Goal: Transaction & Acquisition: Purchase product/service

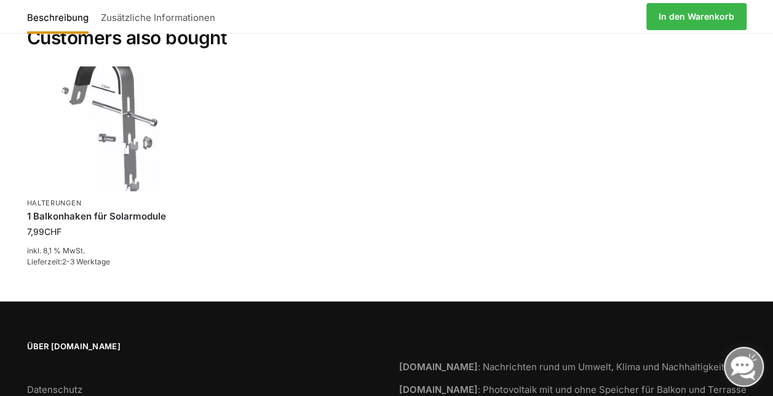
scroll to position [2344, 0]
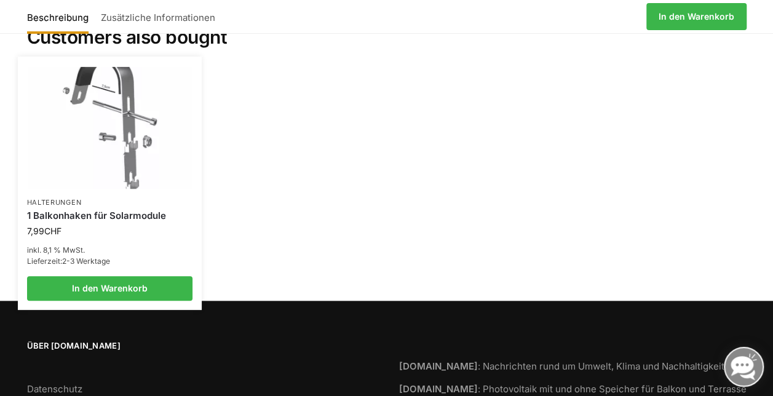
click at [73, 109] on img at bounding box center [109, 128] width 163 height 122
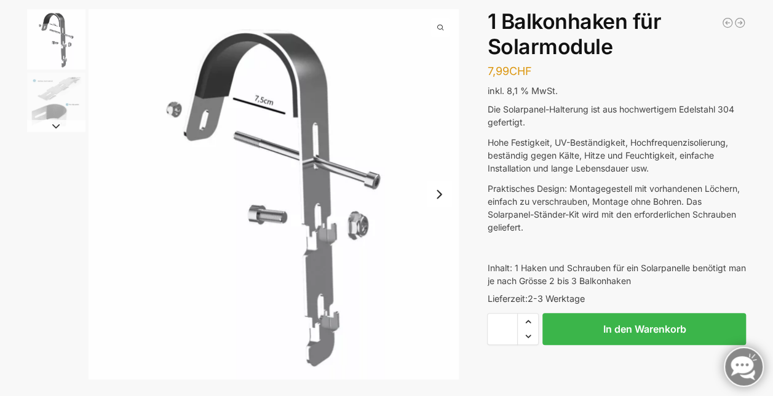
scroll to position [81, 0]
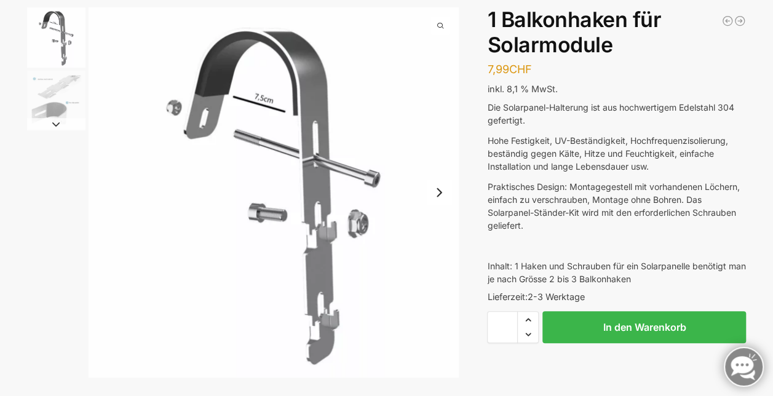
click at [59, 125] on button "Next slide" at bounding box center [56, 124] width 58 height 12
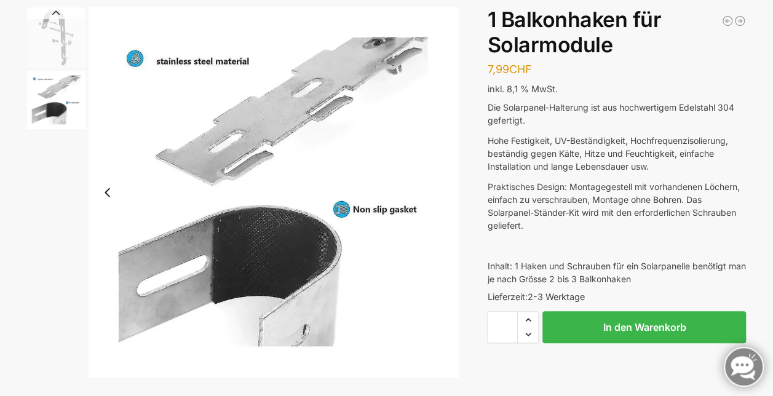
click at [59, 125] on img "2 / 2" at bounding box center [56, 100] width 58 height 58
click at [57, 50] on img "1 / 2" at bounding box center [56, 37] width 58 height 60
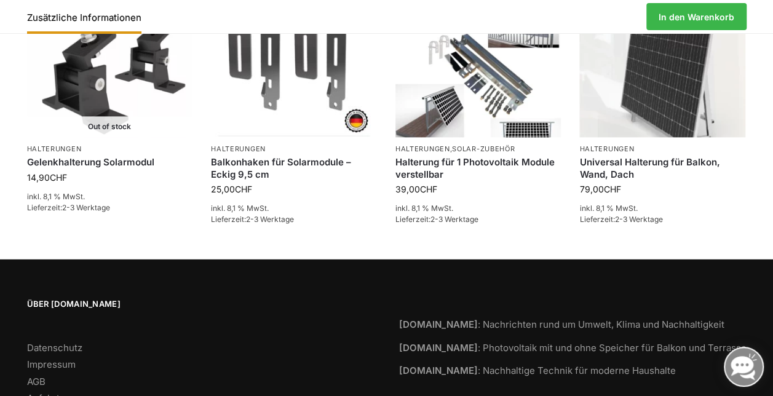
scroll to position [651, 0]
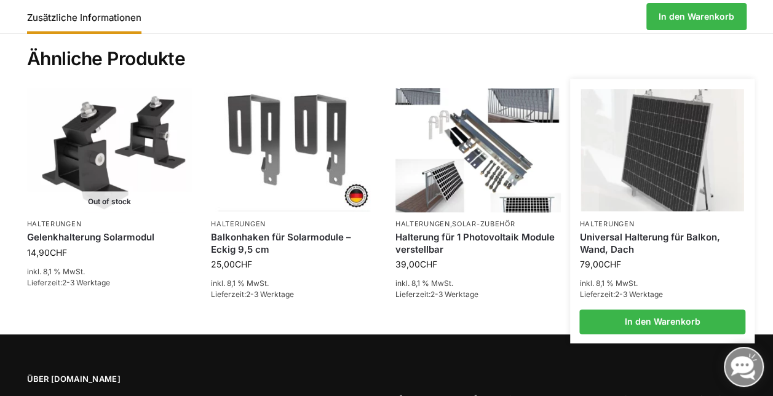
click at [612, 238] on link "Universal Halterung für Balkon, Wand, Dach" at bounding box center [662, 243] width 166 height 24
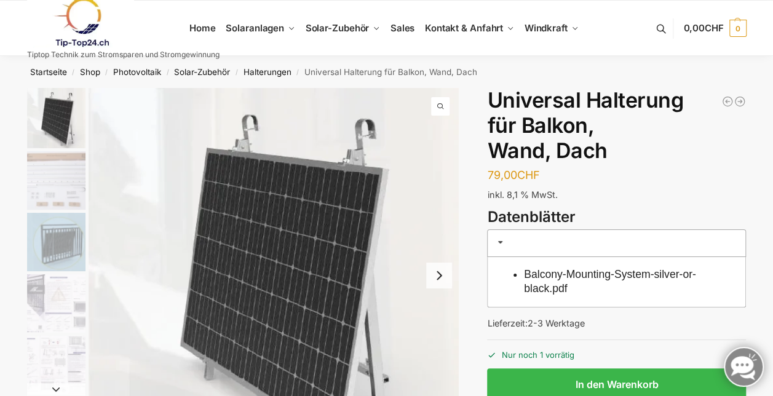
click at [431, 280] on button "Next slide" at bounding box center [439, 275] width 26 height 26
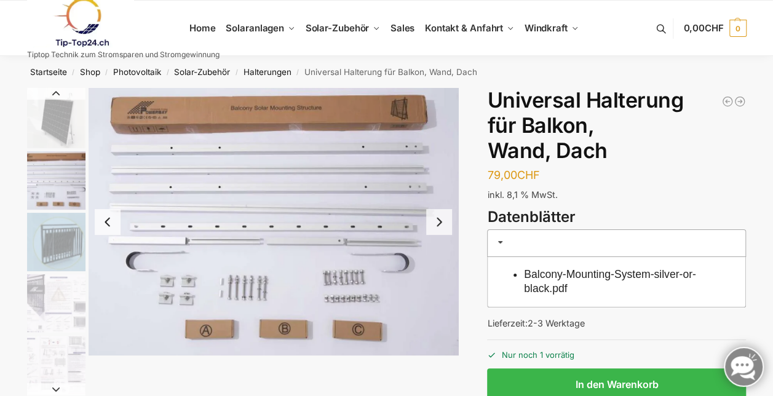
click at [431, 219] on button "Next slide" at bounding box center [439, 222] width 26 height 26
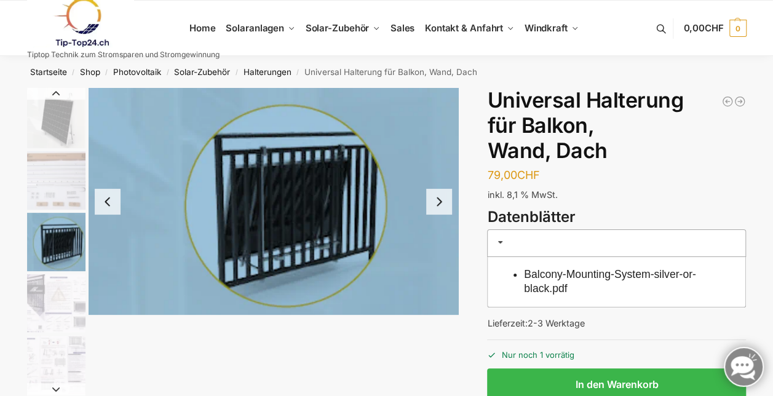
click at [436, 192] on button "Next slide" at bounding box center [439, 202] width 26 height 26
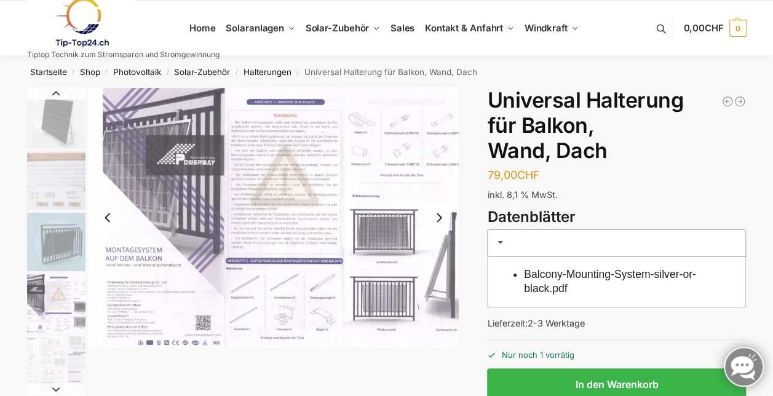
click at [436, 208] on button "Next slide" at bounding box center [439, 218] width 26 height 26
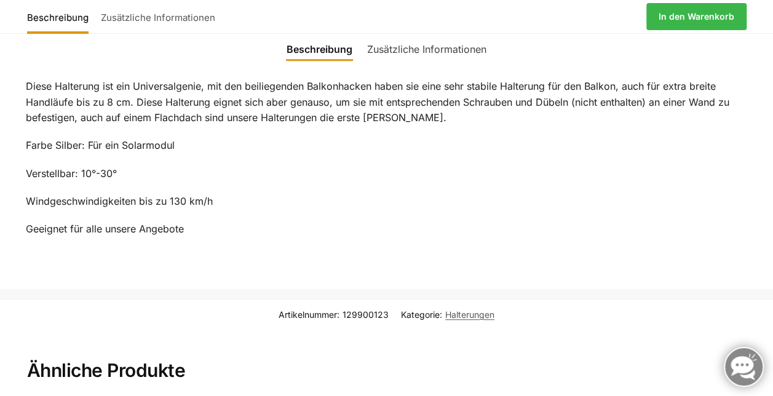
scroll to position [445, 0]
